Goal: Information Seeking & Learning: Learn about a topic

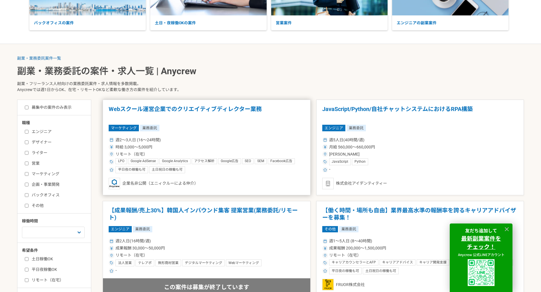
scroll to position [86, 0]
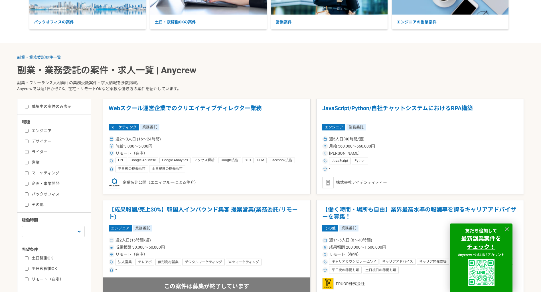
click at [35, 132] on label "エンジニア" at bounding box center [58, 131] width 66 height 6
click at [29, 132] on input "エンジニア" at bounding box center [27, 131] width 4 height 4
checkbox input "true"
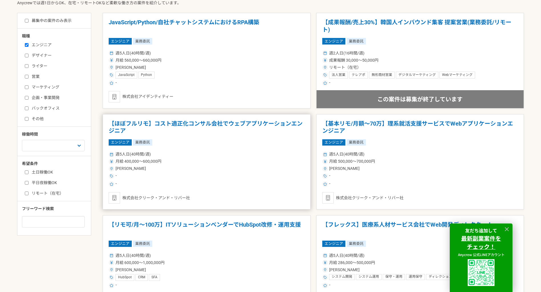
scroll to position [171, 0]
click at [28, 170] on label "土日稼働OK" at bounding box center [58, 172] width 66 height 6
click at [28, 171] on input "土日稼働OK" at bounding box center [27, 173] width 4 height 4
checkbox input "true"
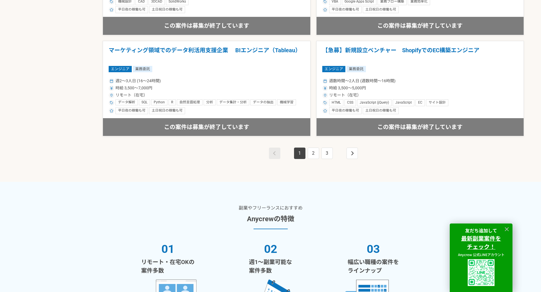
scroll to position [1055, 0]
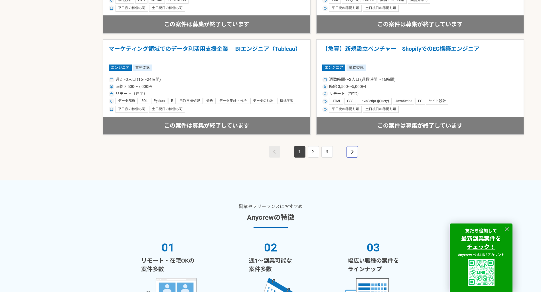
click at [357, 153] on link "pagination" at bounding box center [352, 151] width 11 height 11
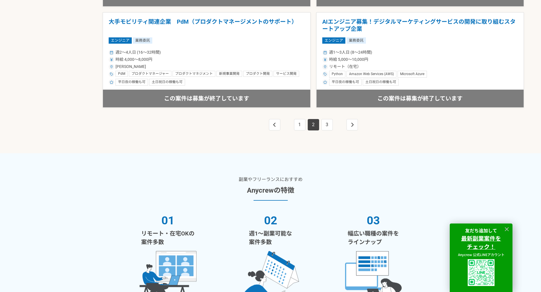
scroll to position [1084, 0]
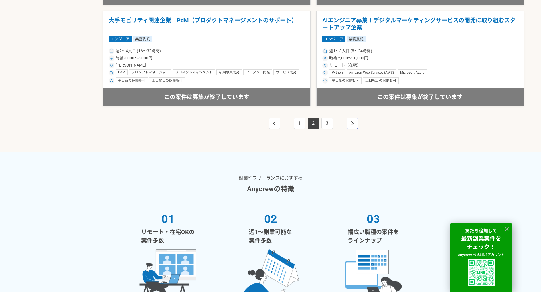
click at [349, 123] on link "pagination" at bounding box center [352, 123] width 11 height 11
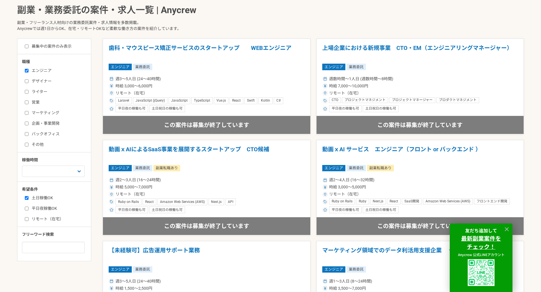
scroll to position [114, 0]
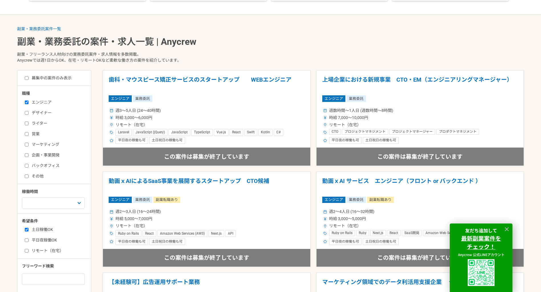
click at [26, 102] on input "エンジニア" at bounding box center [27, 102] width 4 height 4
checkbox input "false"
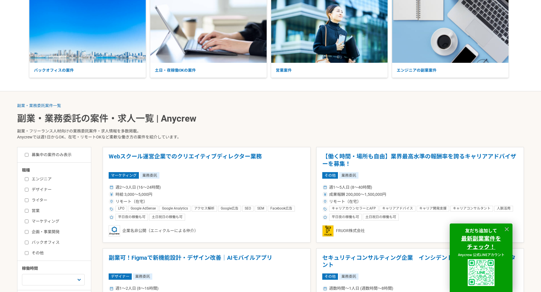
scroll to position [114, 0]
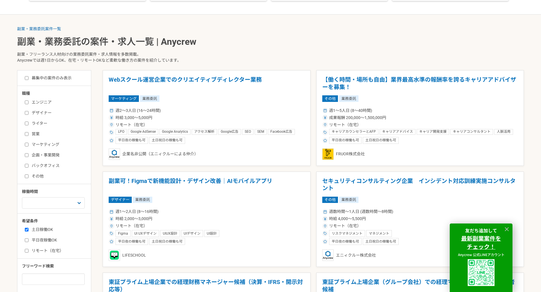
click at [28, 175] on input "その他" at bounding box center [27, 176] width 4 height 4
checkbox input "true"
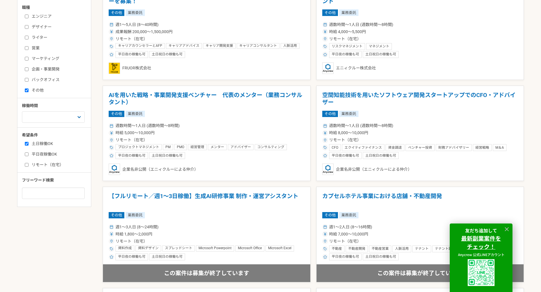
scroll to position [200, 0]
click at [48, 191] on input at bounding box center [53, 193] width 63 height 11
drag, startPoint x: 27, startPoint y: 92, endPoint x: 29, endPoint y: 97, distance: 4.8
click at [27, 92] on label "その他" at bounding box center [58, 91] width 66 height 6
click at [54, 191] on input at bounding box center [53, 193] width 63 height 11
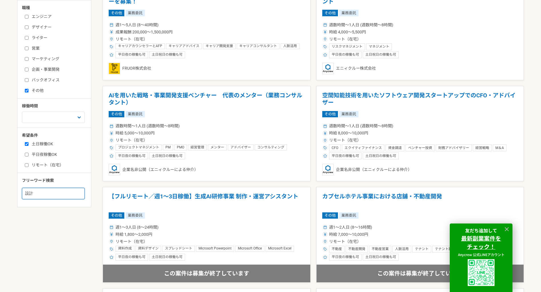
type input "設計"
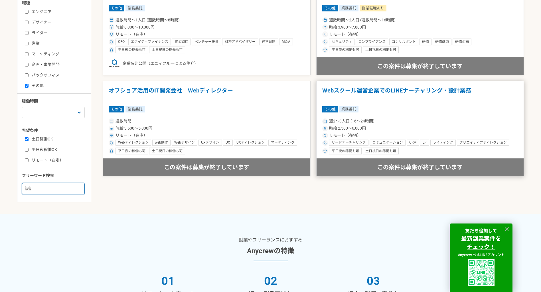
scroll to position [189, 0]
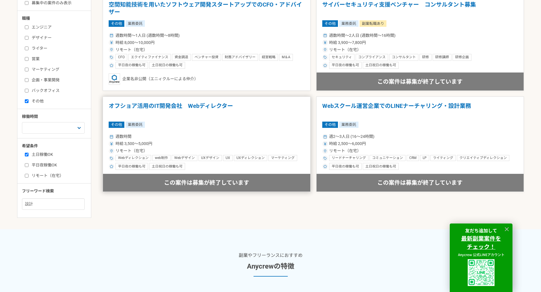
drag, startPoint x: 298, startPoint y: 148, endPoint x: 301, endPoint y: 146, distance: 3.2
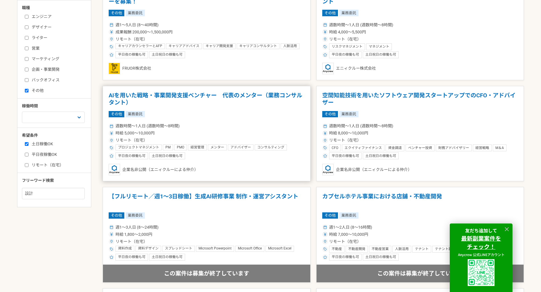
drag, startPoint x: 301, startPoint y: 146, endPoint x: 305, endPoint y: 145, distance: 4.0
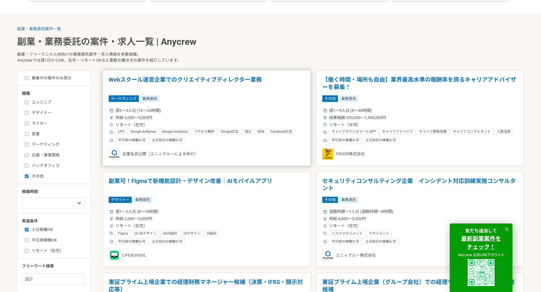
drag, startPoint x: 304, startPoint y: 144, endPoint x: 310, endPoint y: 143, distance: 6.0
drag, startPoint x: 309, startPoint y: 143, endPoint x: 338, endPoint y: 100, distance: 51.8
